Goal: Task Accomplishment & Management: Manage account settings

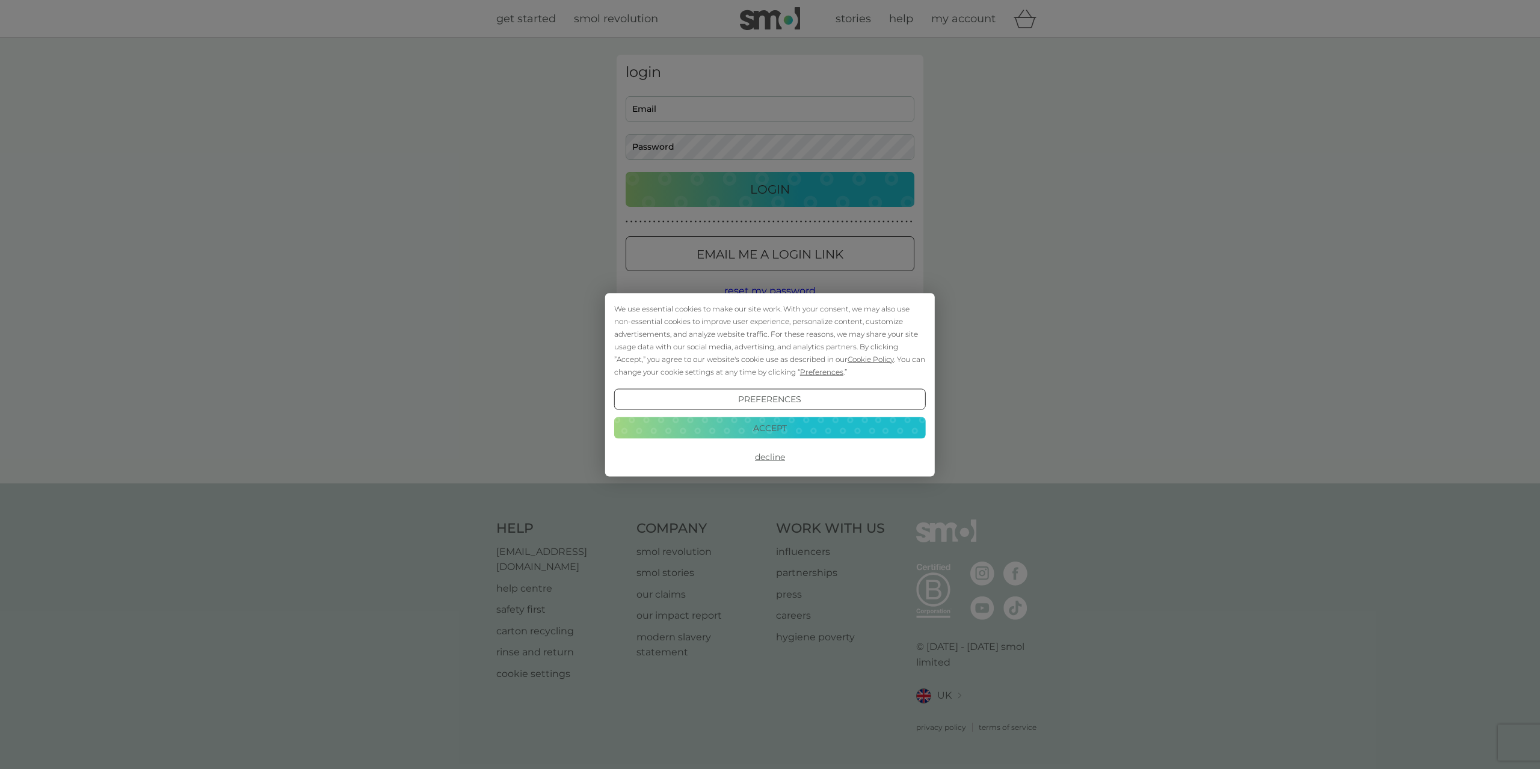
click at [779, 430] on button "Accept" at bounding box center [770, 428] width 312 height 22
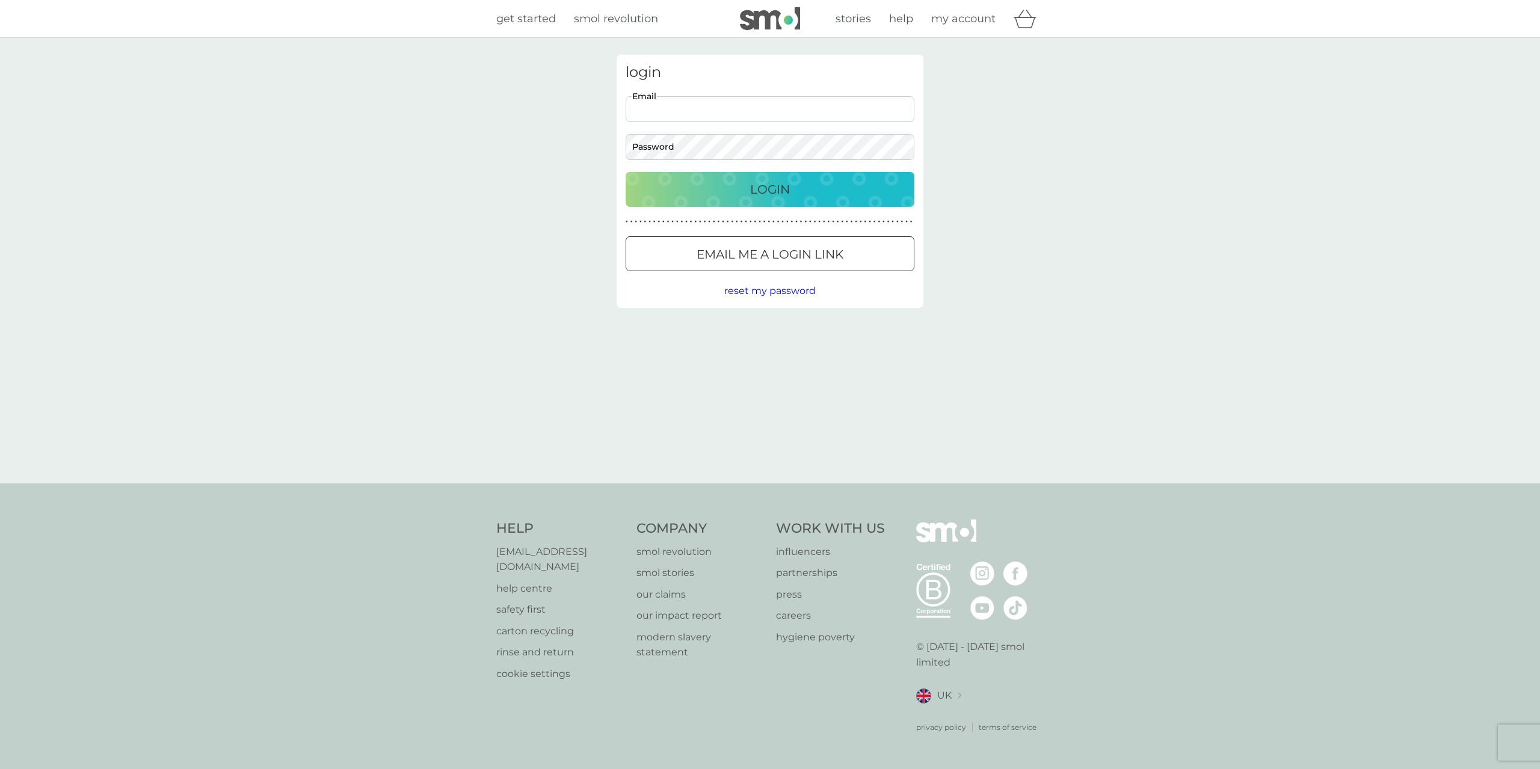
click at [680, 106] on input "Email" at bounding box center [769, 109] width 289 height 26
type input "[PERSON_NAME][EMAIL_ADDRESS][PERSON_NAME][DOMAIN_NAME]"
click at [775, 189] on p "Login" at bounding box center [770, 189] width 40 height 19
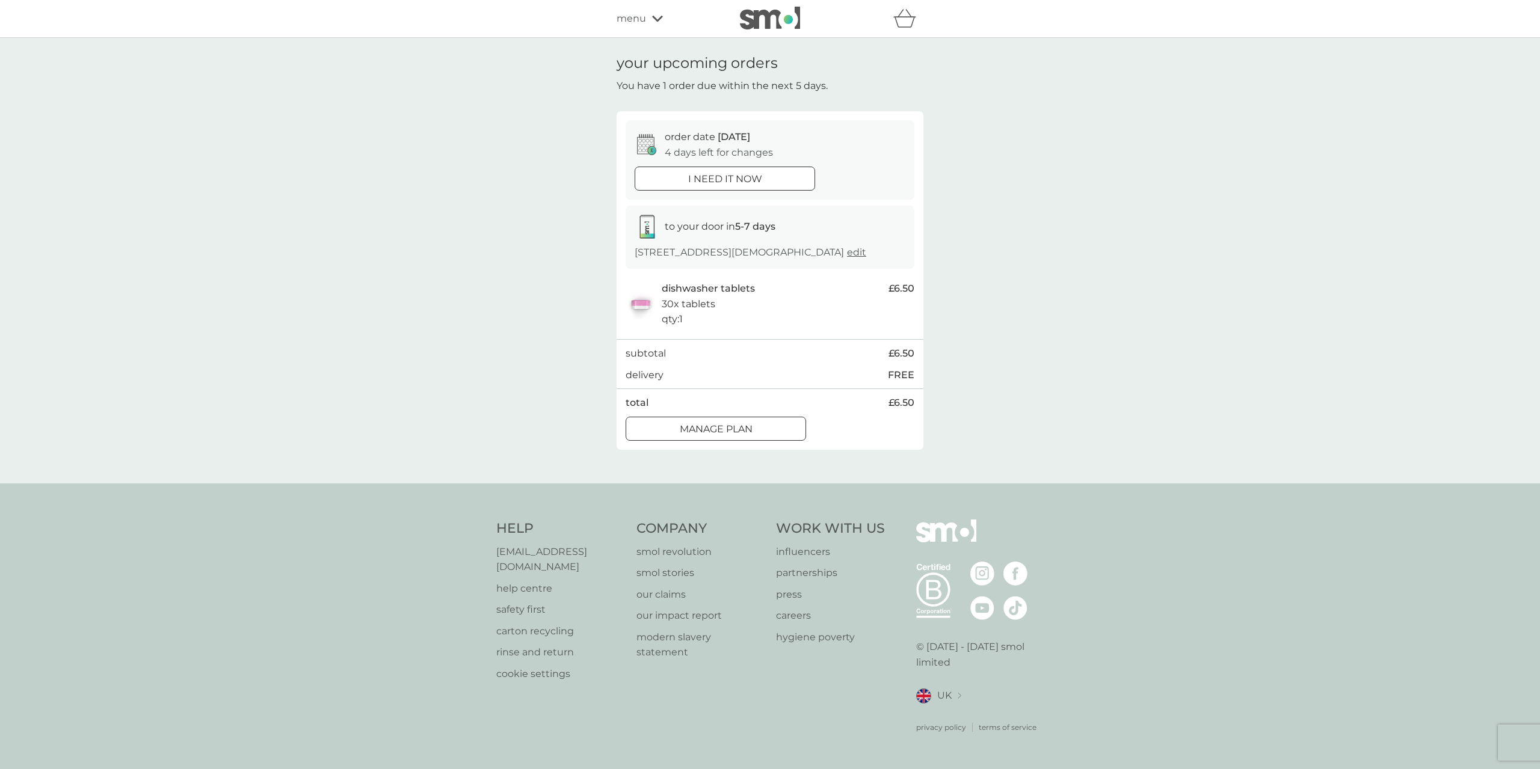
click at [712, 435] on div at bounding box center [715, 429] width 43 height 13
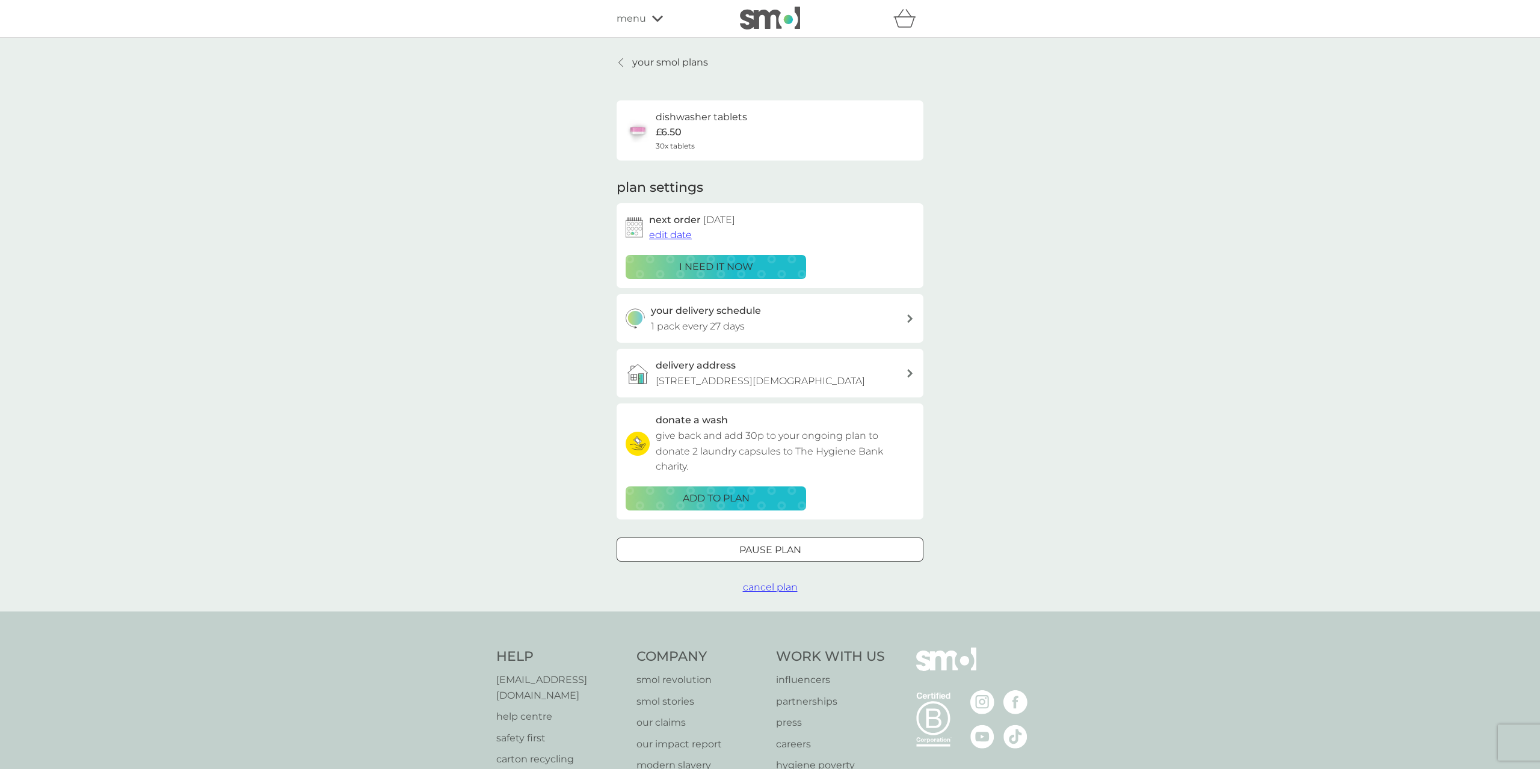
click at [787, 556] on div at bounding box center [769, 550] width 43 height 13
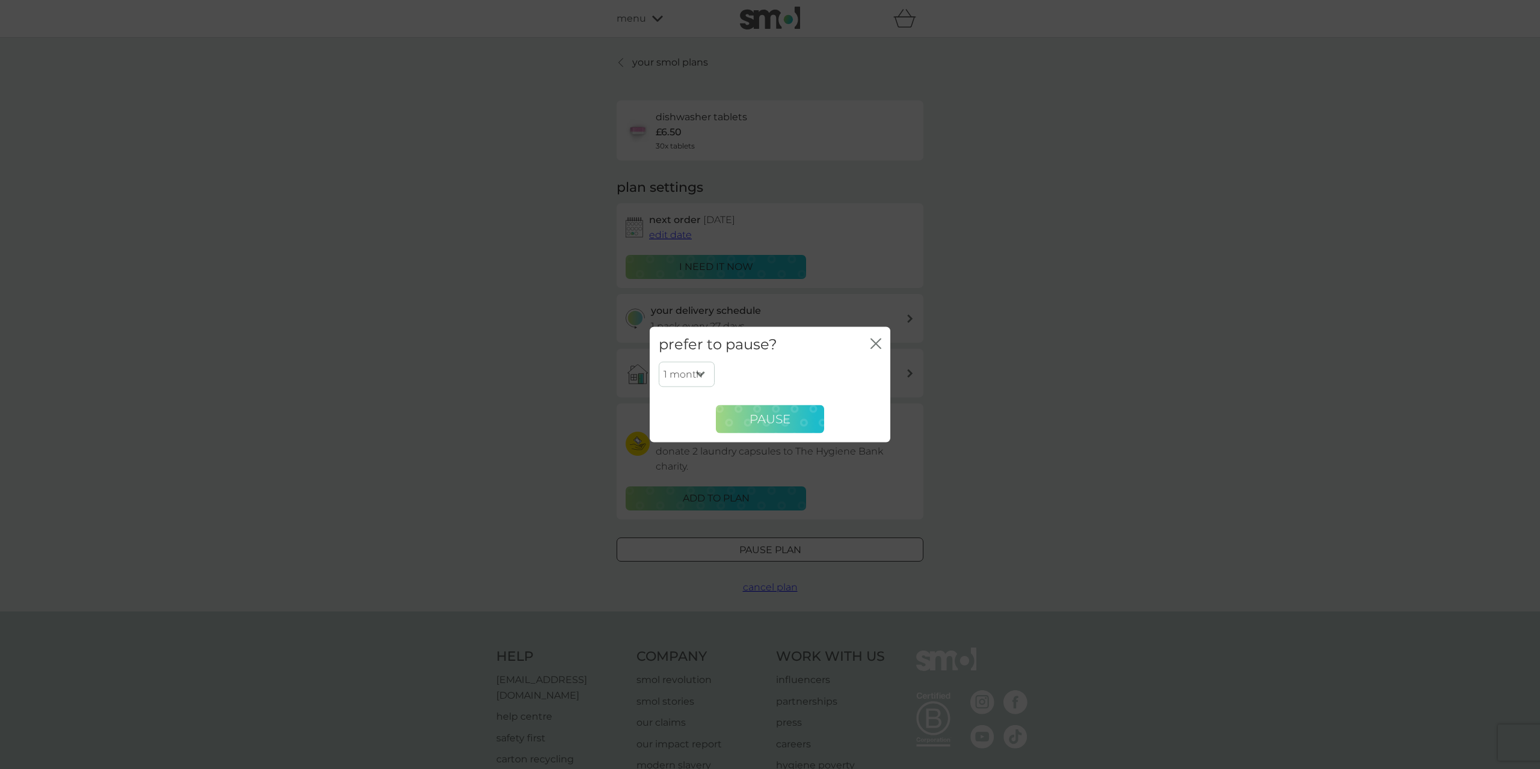
click at [779, 417] on span "Pause" at bounding box center [769, 419] width 41 height 14
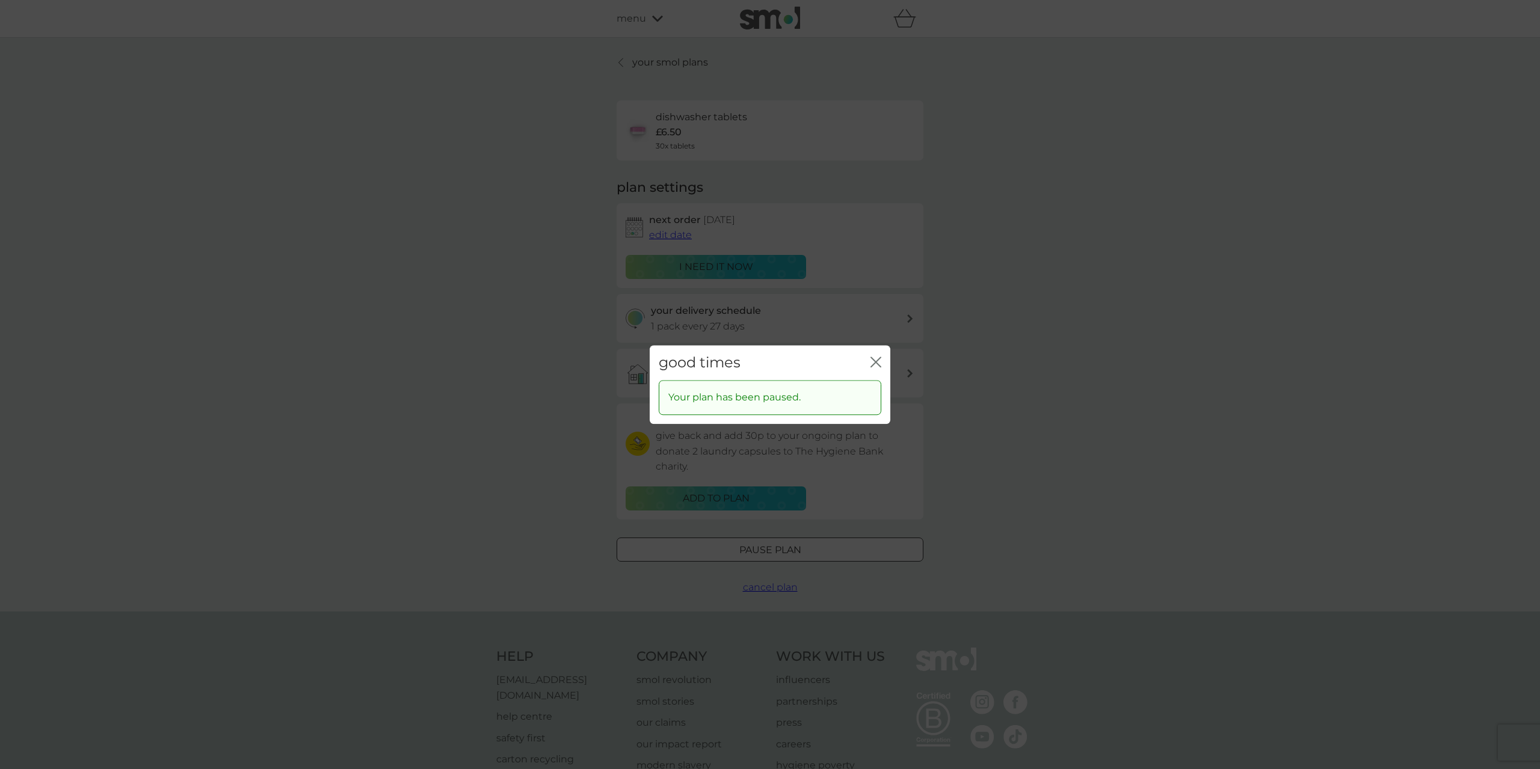
click at [824, 401] on div "Your plan has been paused." at bounding box center [770, 398] width 223 height 35
click at [881, 361] on div "good times close" at bounding box center [770, 362] width 241 height 35
click at [875, 364] on icon "close" at bounding box center [875, 362] width 11 height 11
